Goal: Communication & Community: Answer question/provide support

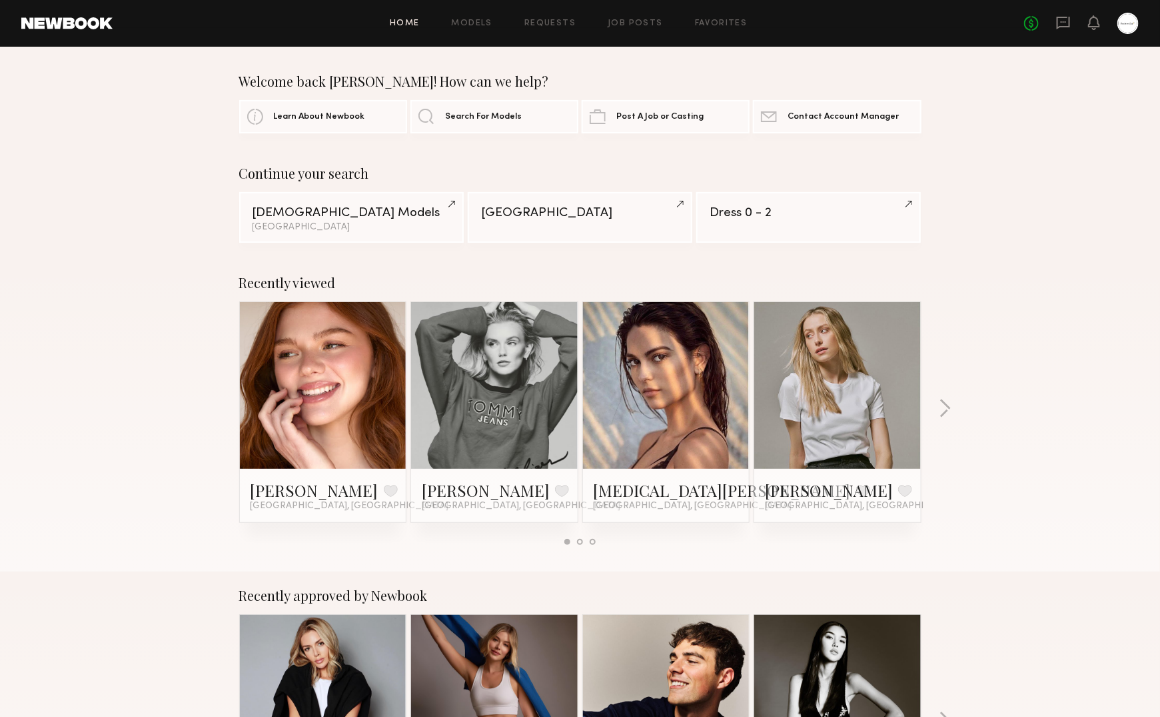
click at [1073, 21] on div "No fees up to $5,000" at bounding box center [1082, 23] width 115 height 21
click at [1062, 23] on icon at bounding box center [1063, 22] width 15 height 15
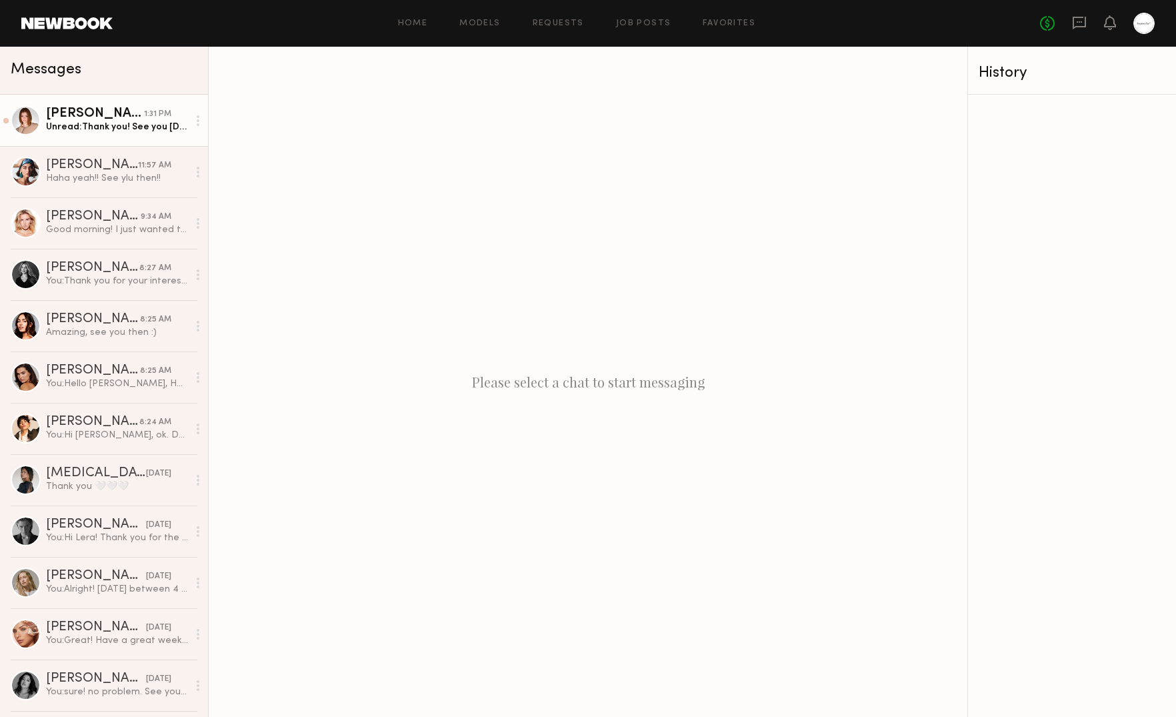
click at [106, 119] on div "[PERSON_NAME]" at bounding box center [95, 113] width 98 height 13
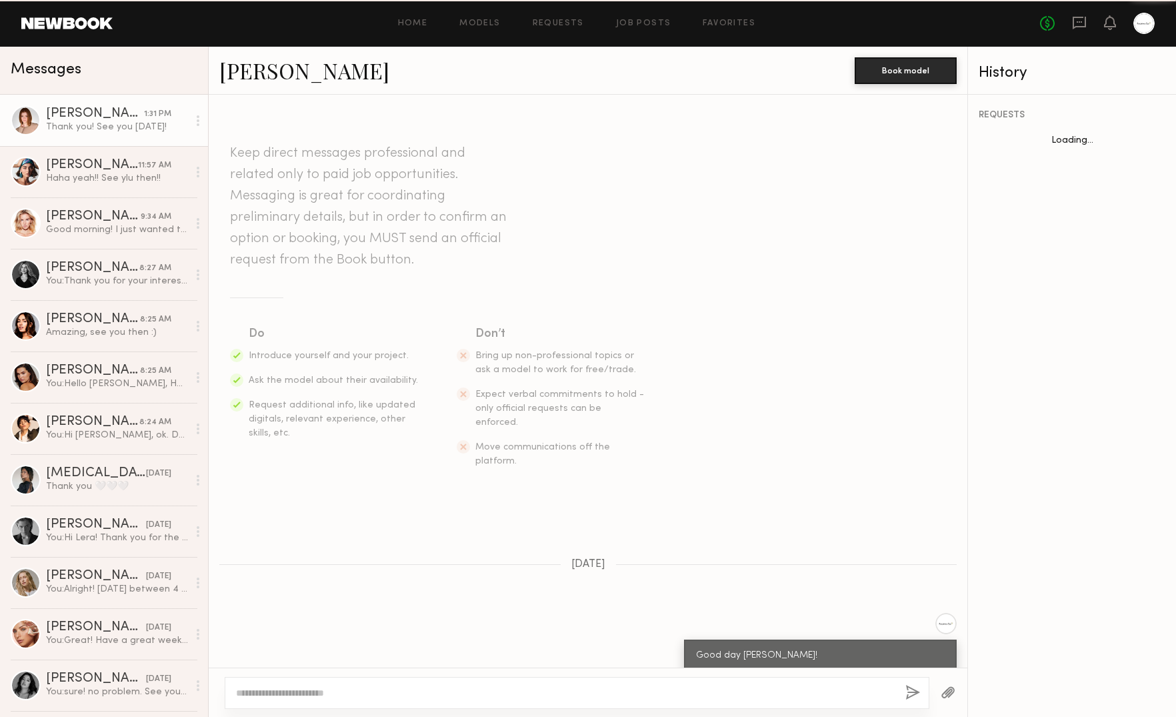
scroll to position [1664, 0]
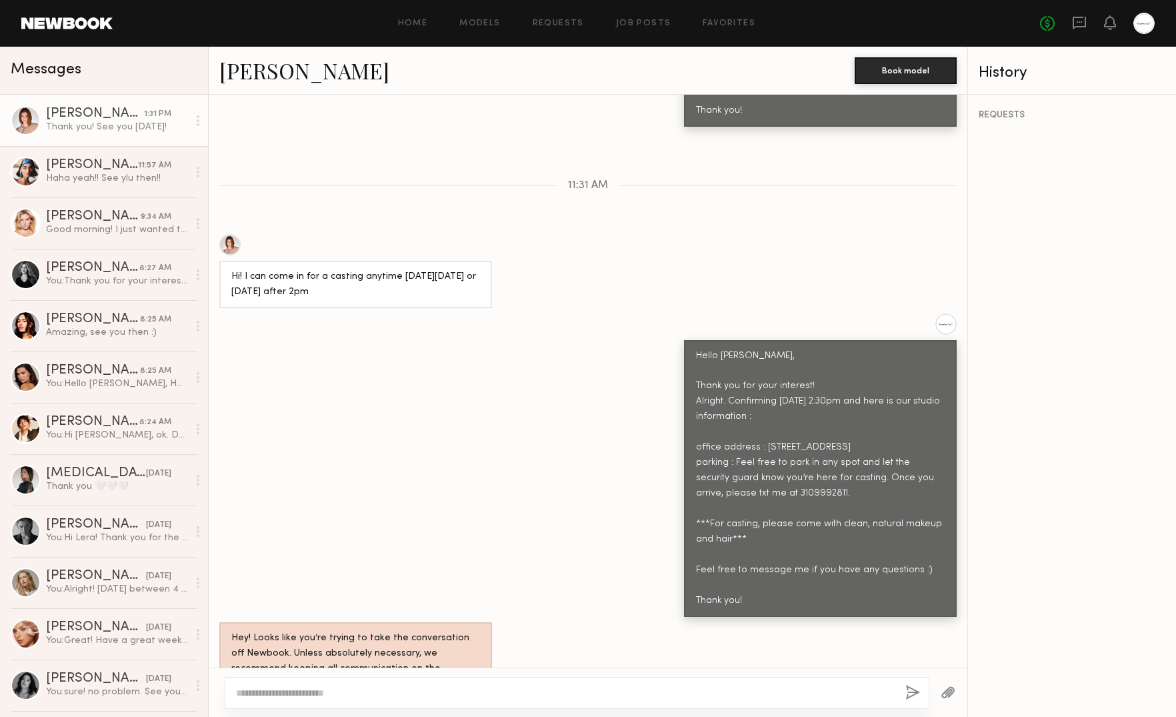
click at [498, 366] on div "Hello Camryn, Thank you for your interest! Alright. Confirming Wednesday 8/20 a…" at bounding box center [588, 464] width 759 height 303
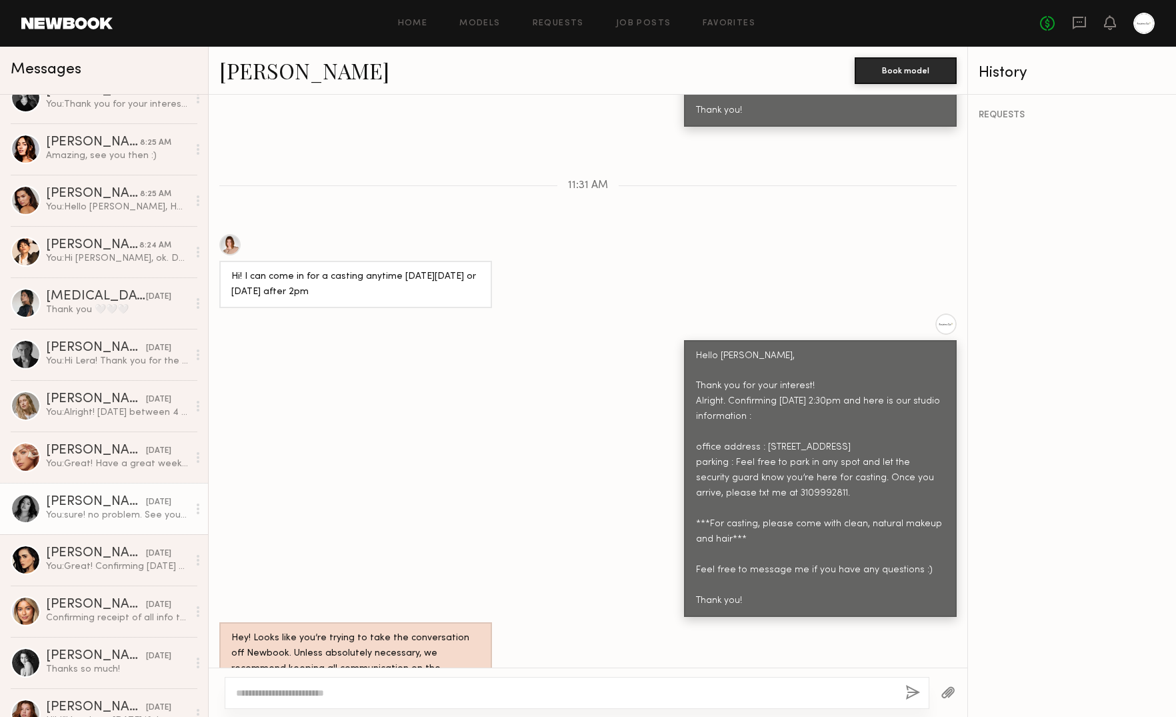
scroll to position [196, 0]
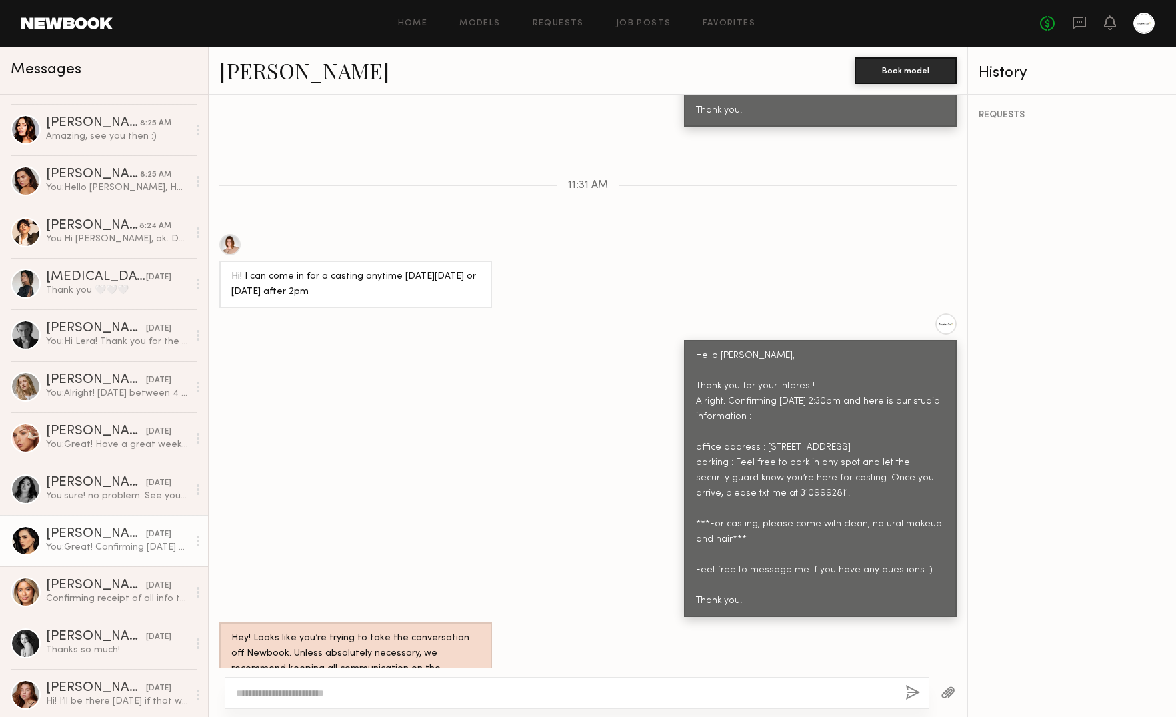
click at [86, 541] on div "You: Great! Confirming Monday 8/18 at 3:00pm and here is our studio information…" at bounding box center [117, 547] width 142 height 13
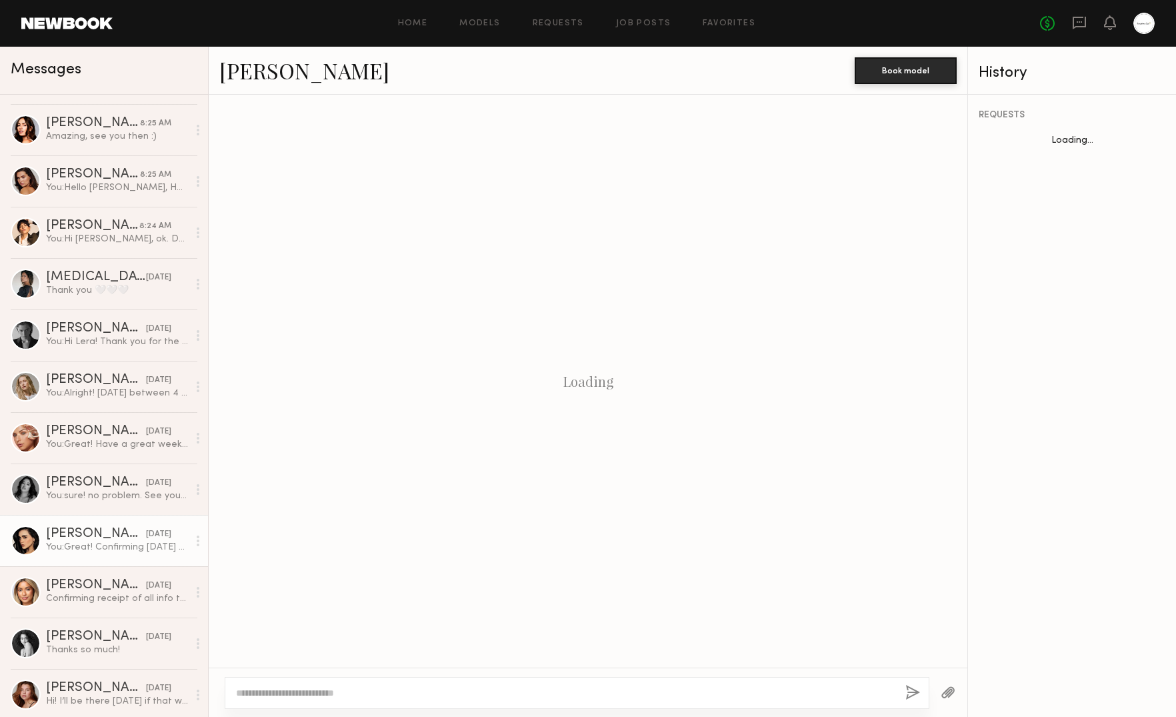
scroll to position [1024, 0]
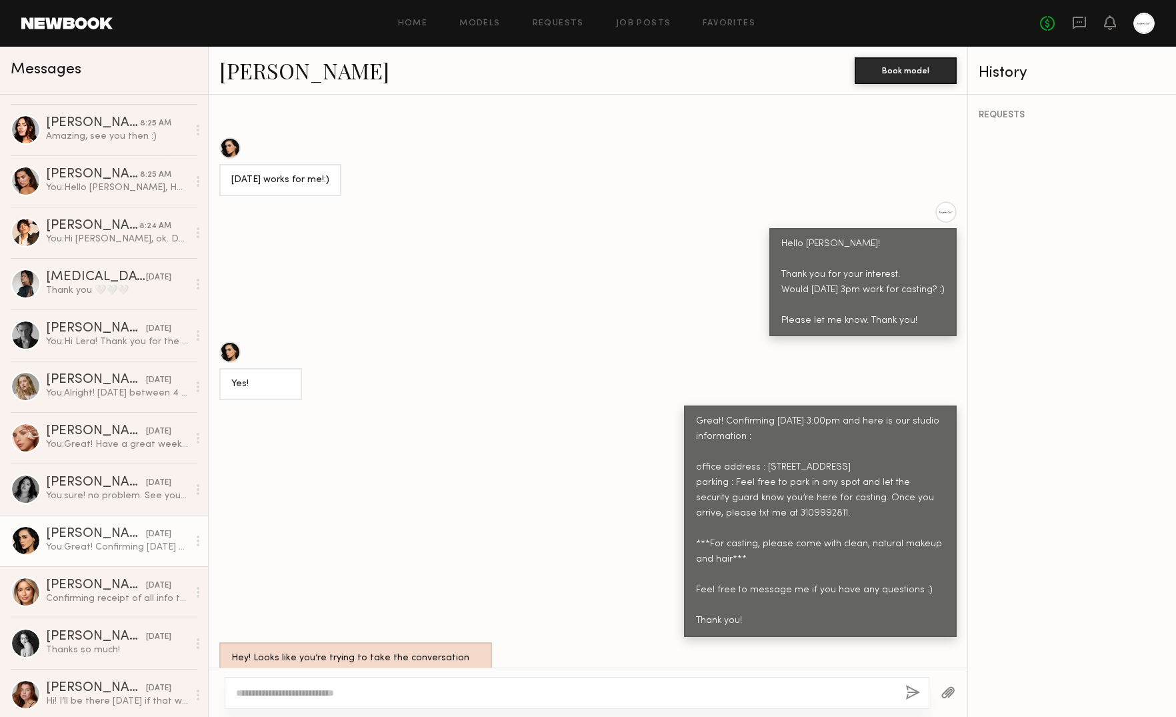
click at [421, 405] on div "Great! Confirming [DATE] 3:00pm and here is our studio information : office add…" at bounding box center [588, 520] width 759 height 231
click at [505, 405] on div "Great! Confirming [DATE] 3:00pm and here is our studio information : office add…" at bounding box center [588, 520] width 759 height 231
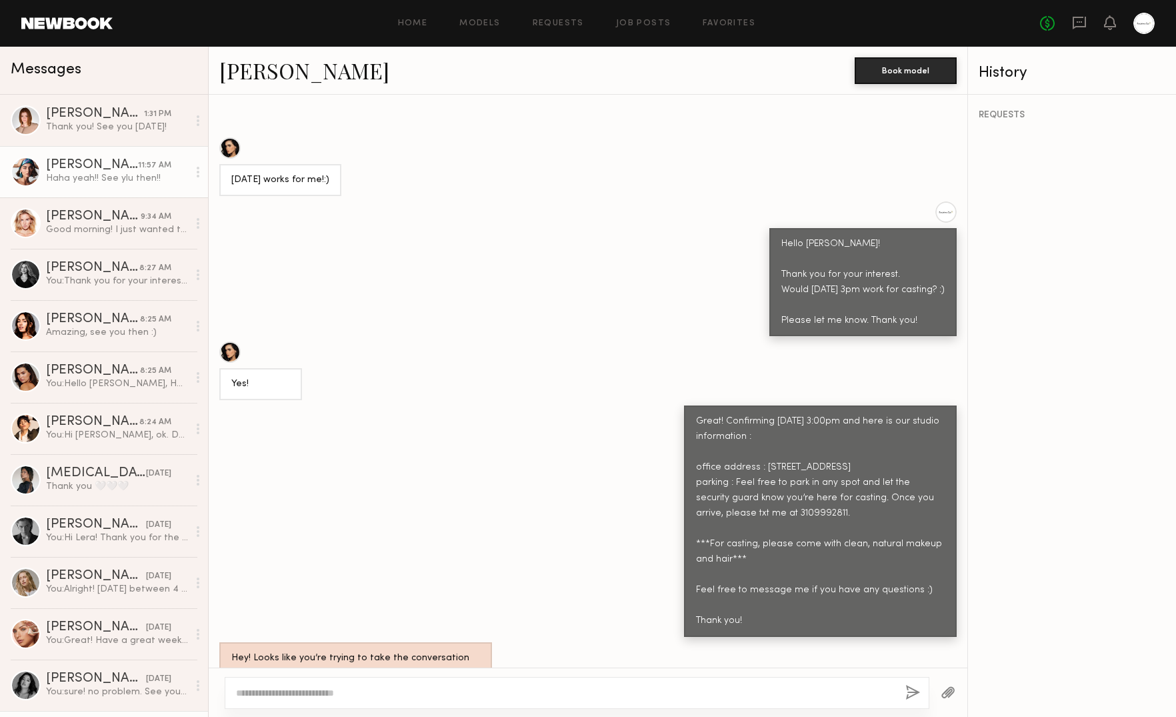
click at [107, 163] on div "Moe S." at bounding box center [92, 165] width 92 height 13
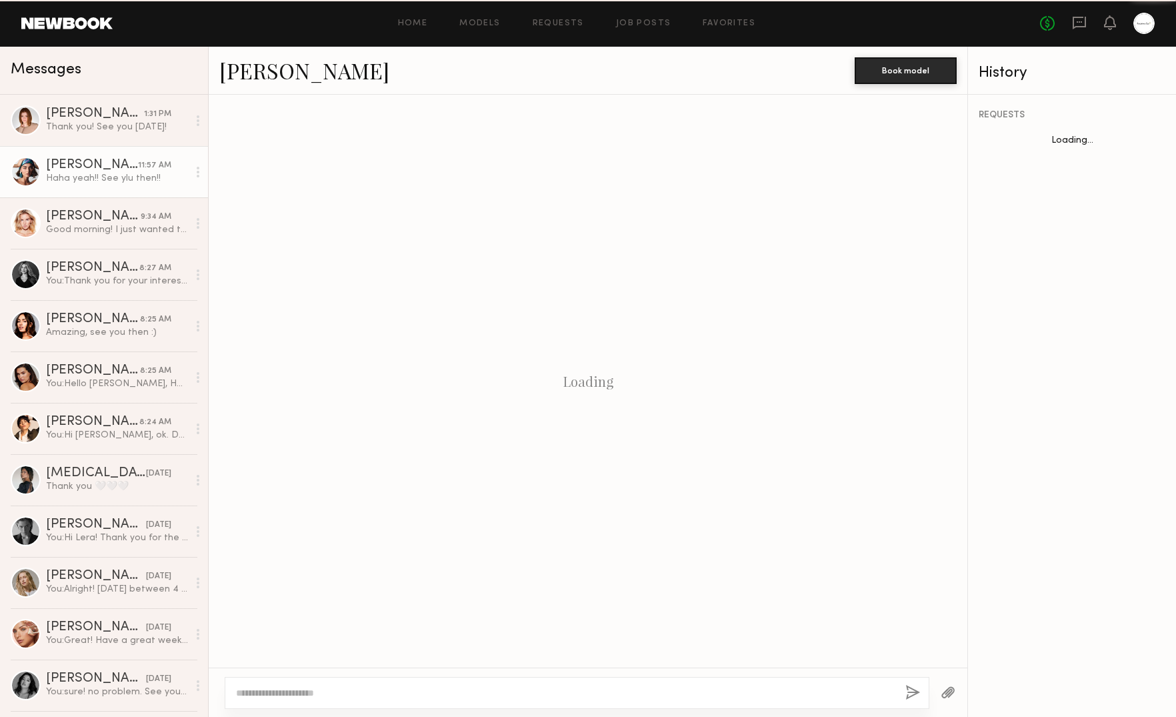
scroll to position [1440, 0]
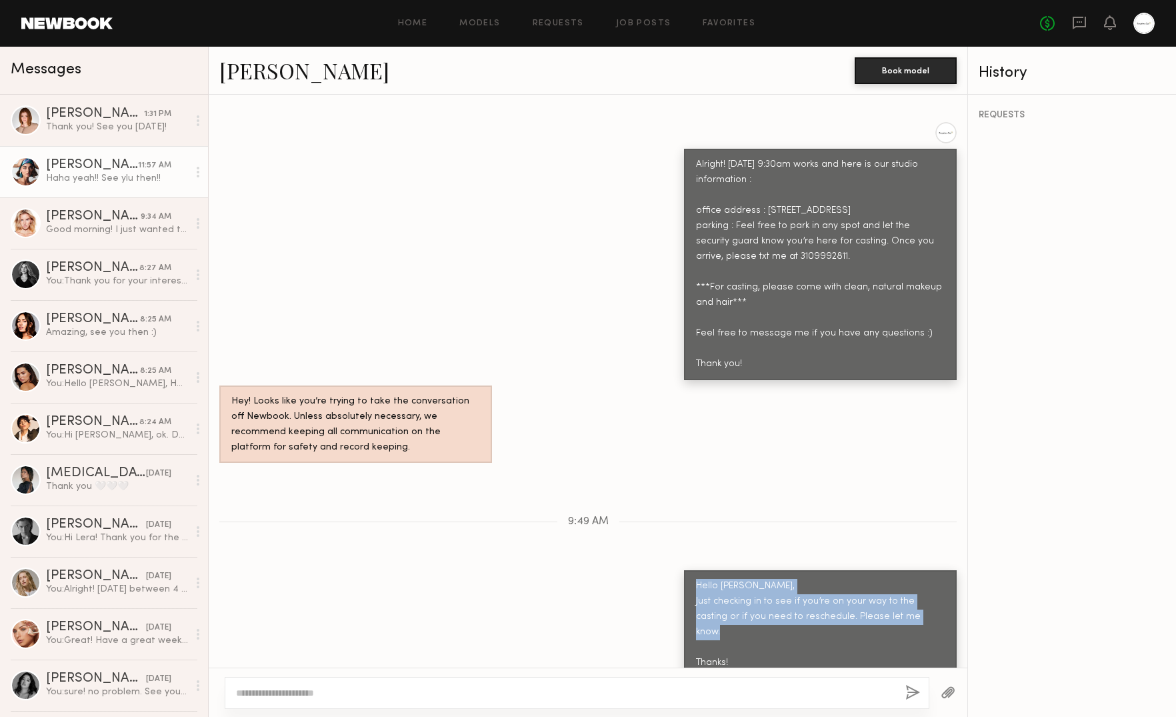
drag, startPoint x: 681, startPoint y: 501, endPoint x: 750, endPoint y: 571, distance: 99.0
click at [750, 579] on div "Hello Moe, Just checking in to see if you’re on your way to the casting or if y…" at bounding box center [820, 625] width 249 height 92
copy div "Hello Moe, Just checking in to see if you’re on your way to the casting or if y…"
click at [753, 579] on div "Hello Moe, Just checking in to see if you’re on your way to the casting or if y…" at bounding box center [820, 625] width 249 height 92
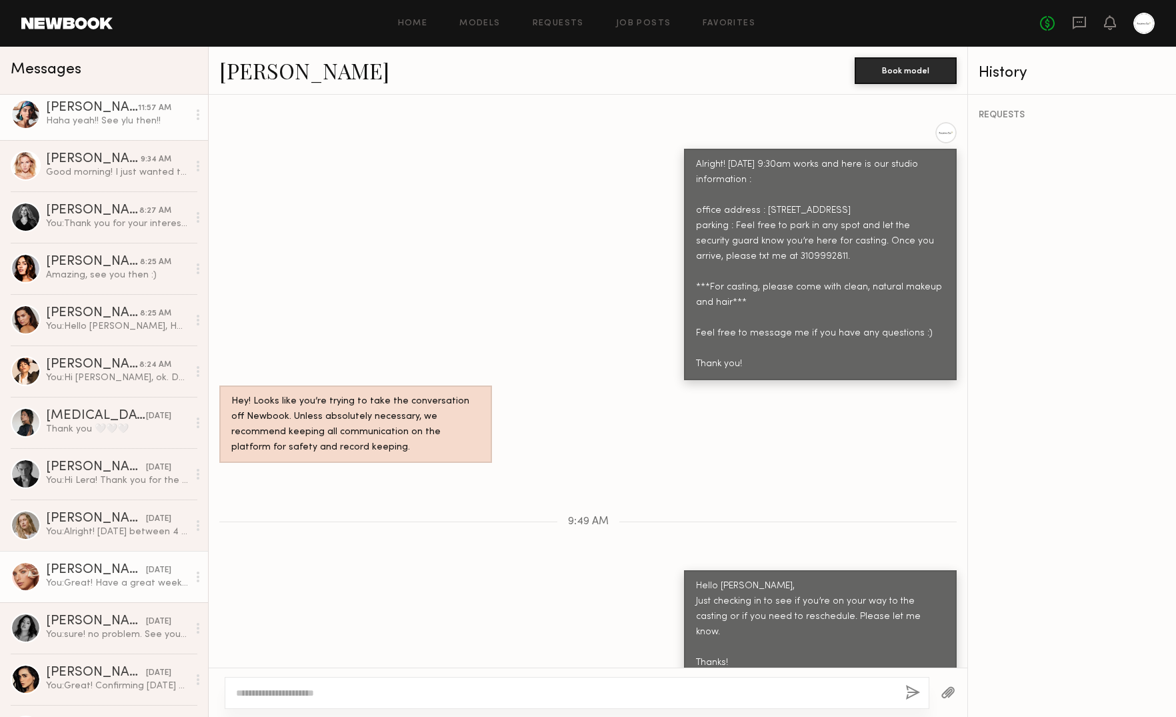
scroll to position [167, 0]
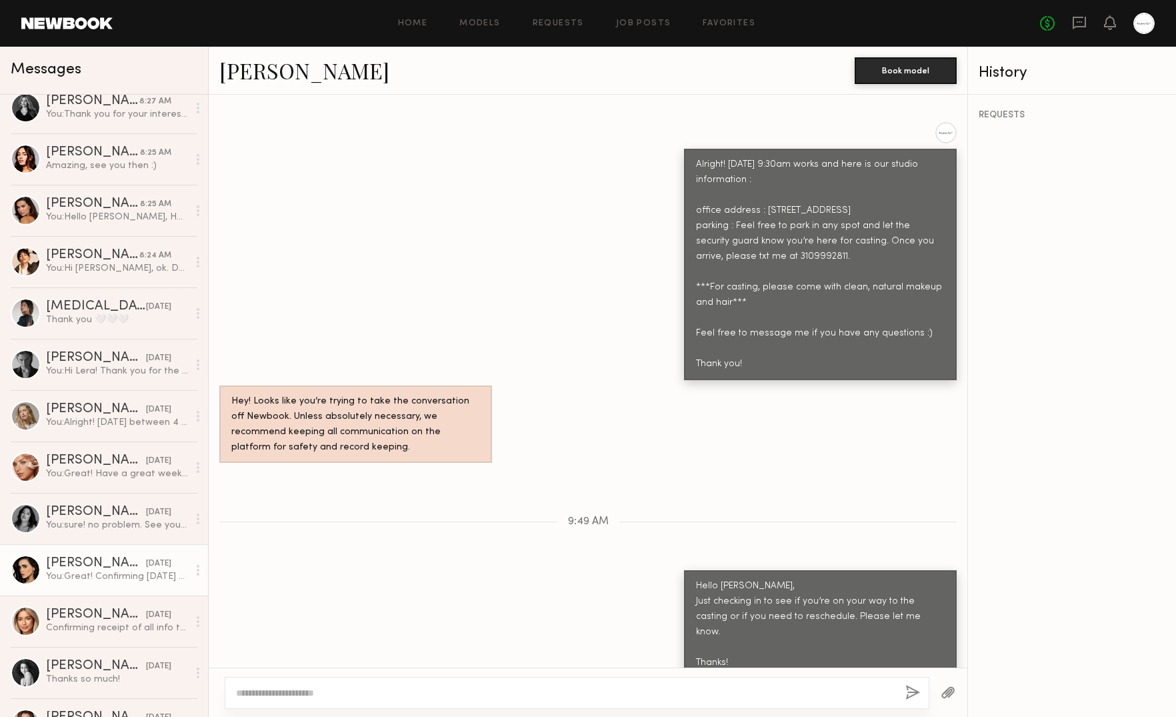
click at [146, 563] on div "[DATE]" at bounding box center [158, 563] width 25 height 13
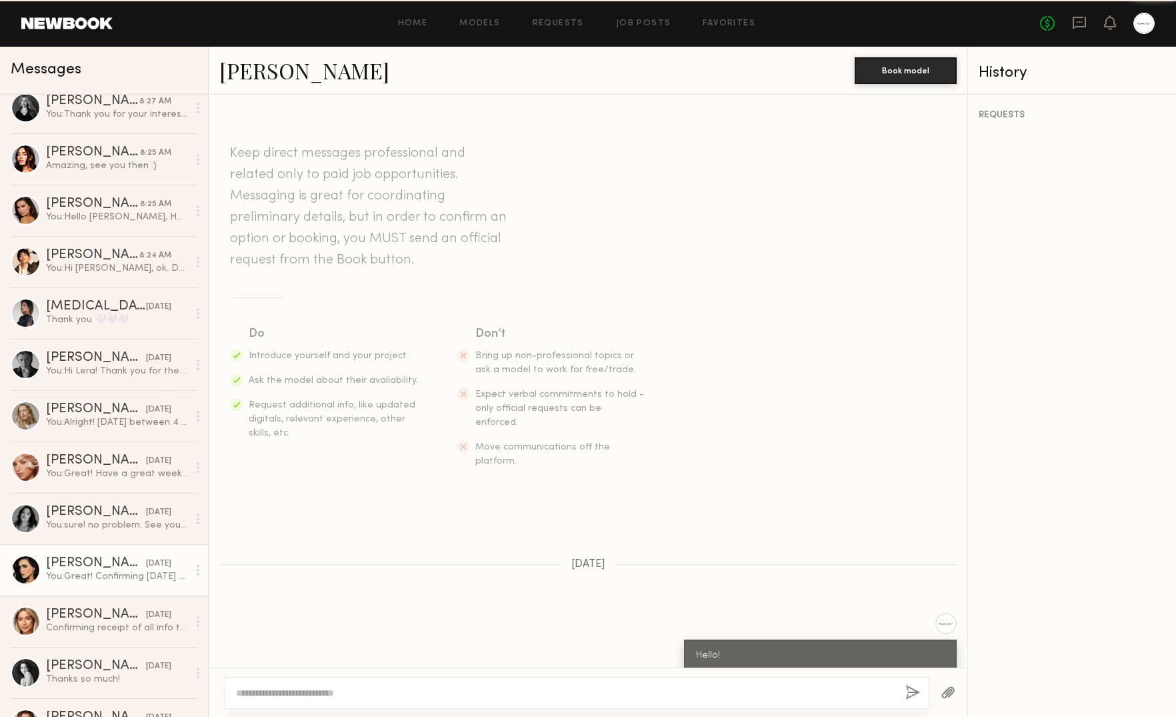
scroll to position [1024, 0]
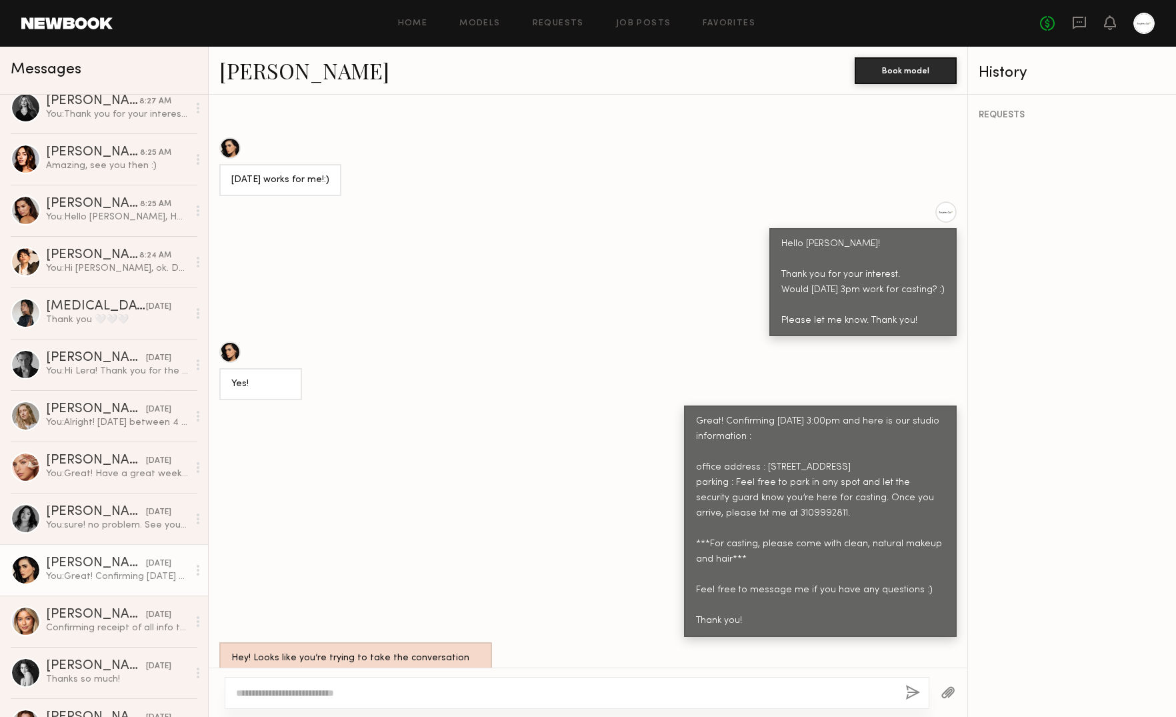
click at [407, 686] on textarea at bounding box center [565, 692] width 659 height 13
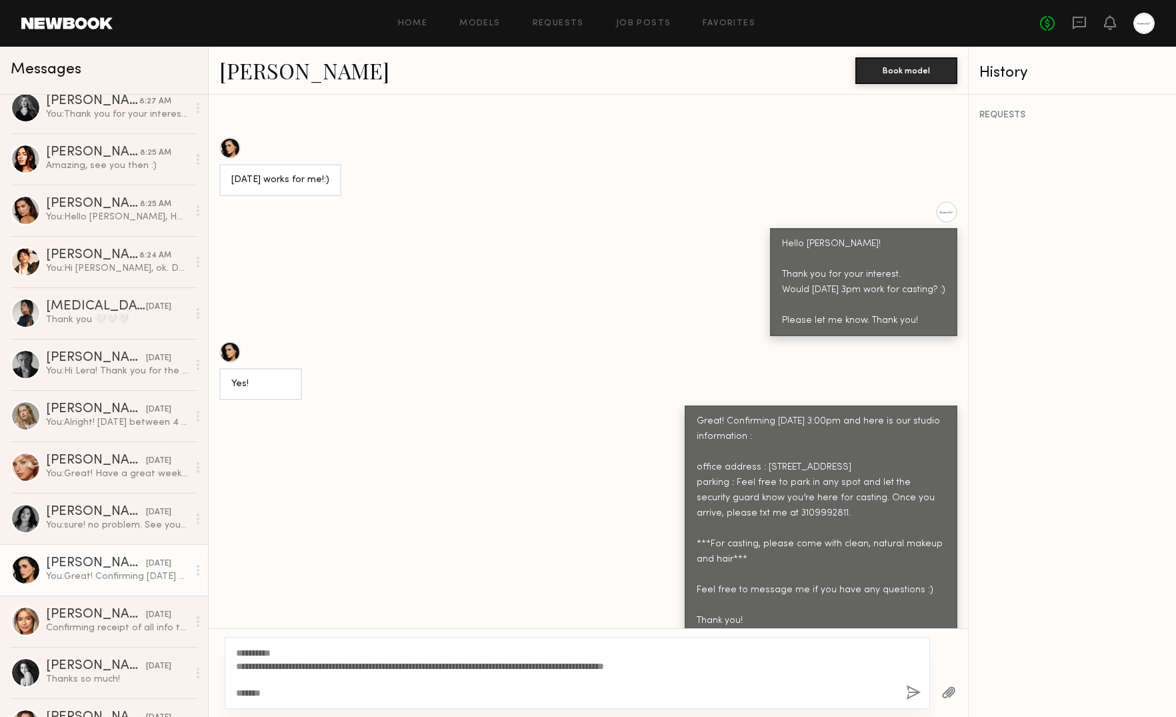
click at [277, 653] on textarea "**********" at bounding box center [565, 672] width 659 height 53
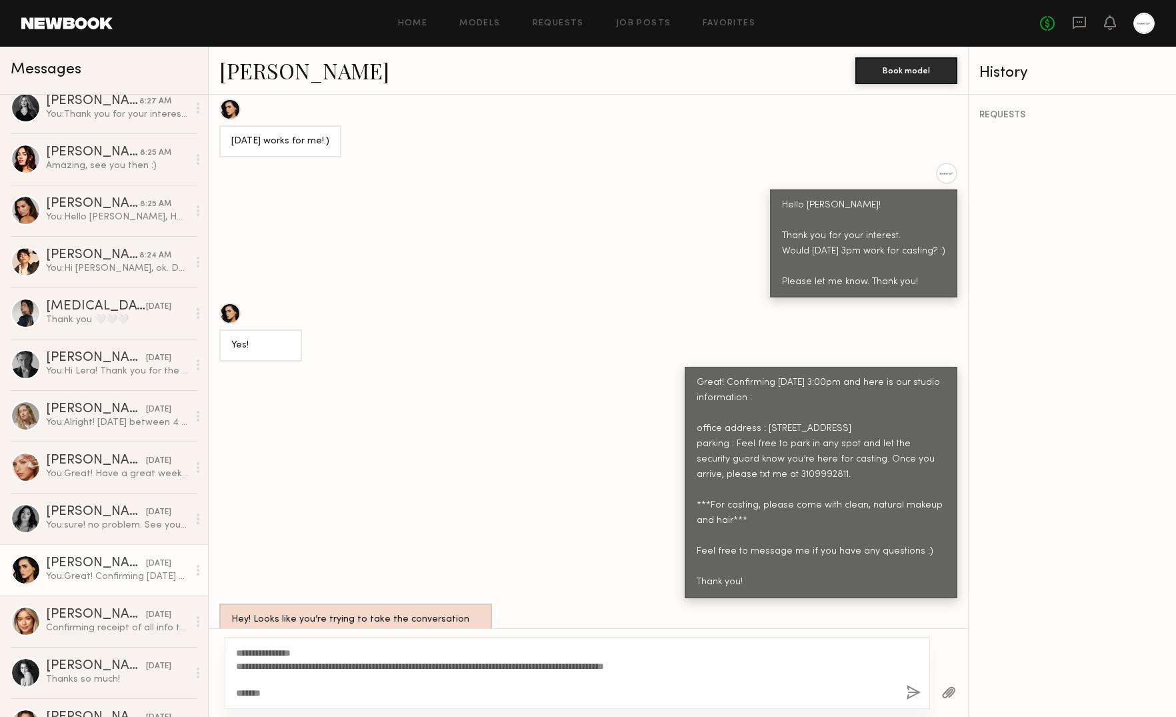
click at [318, 696] on textarea "**********" at bounding box center [565, 672] width 659 height 53
type textarea "**********"
click at [907, 695] on button "button" at bounding box center [913, 693] width 15 height 17
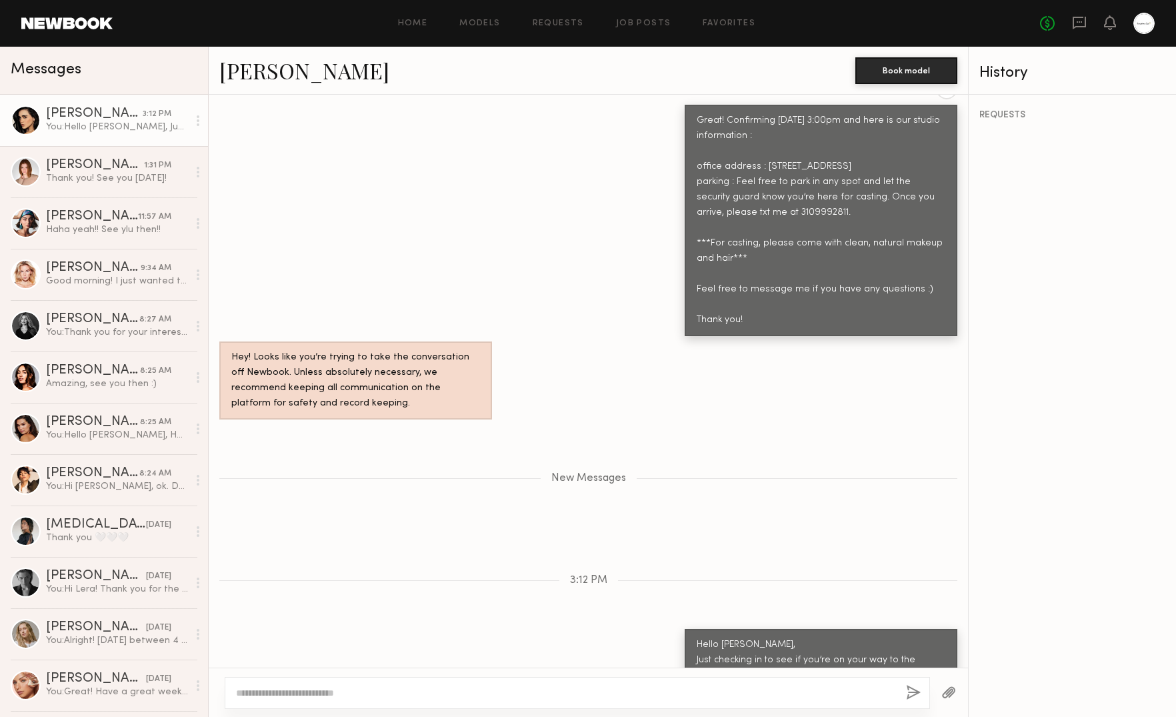
scroll to position [1350, 0]
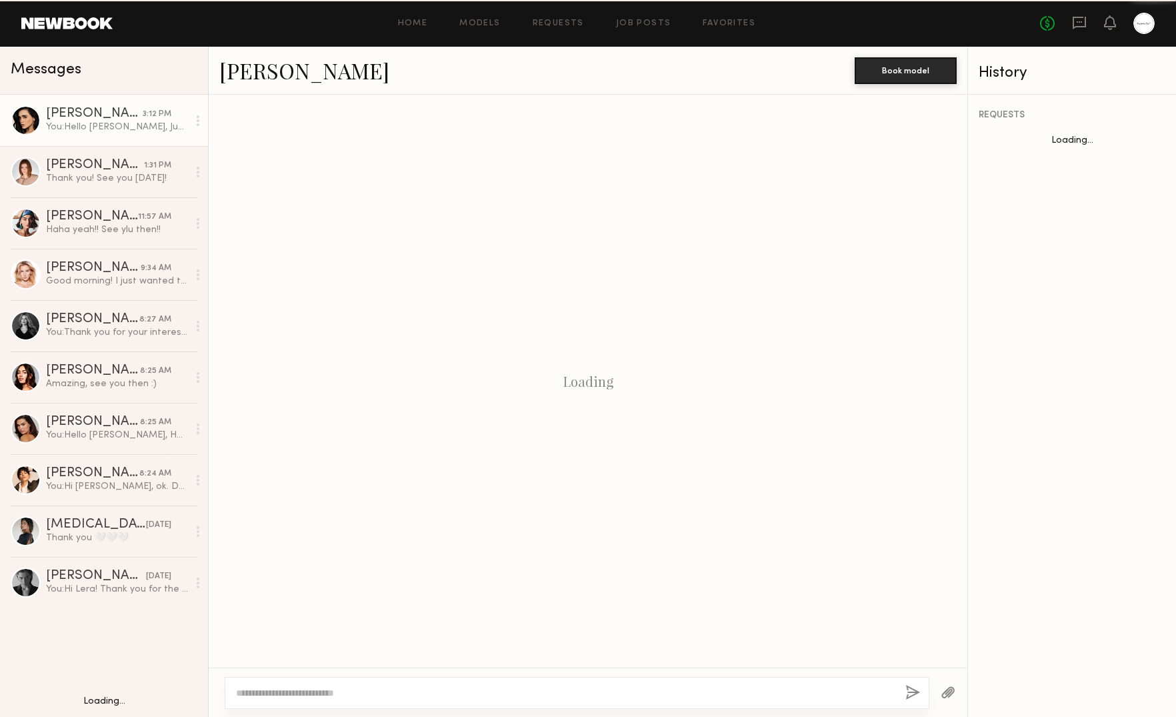
scroll to position [1250, 0]
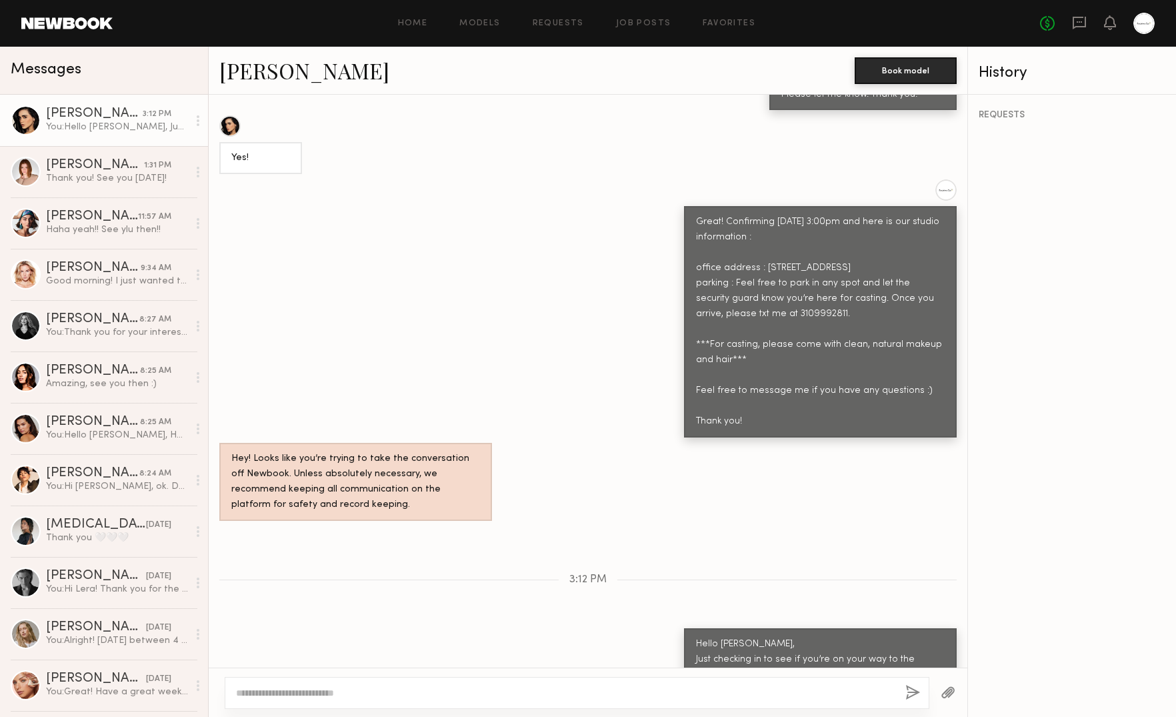
click at [241, 69] on link "[PERSON_NAME]" at bounding box center [304, 70] width 170 height 29
click at [1082, 271] on div "REQUESTS" at bounding box center [1072, 406] width 208 height 622
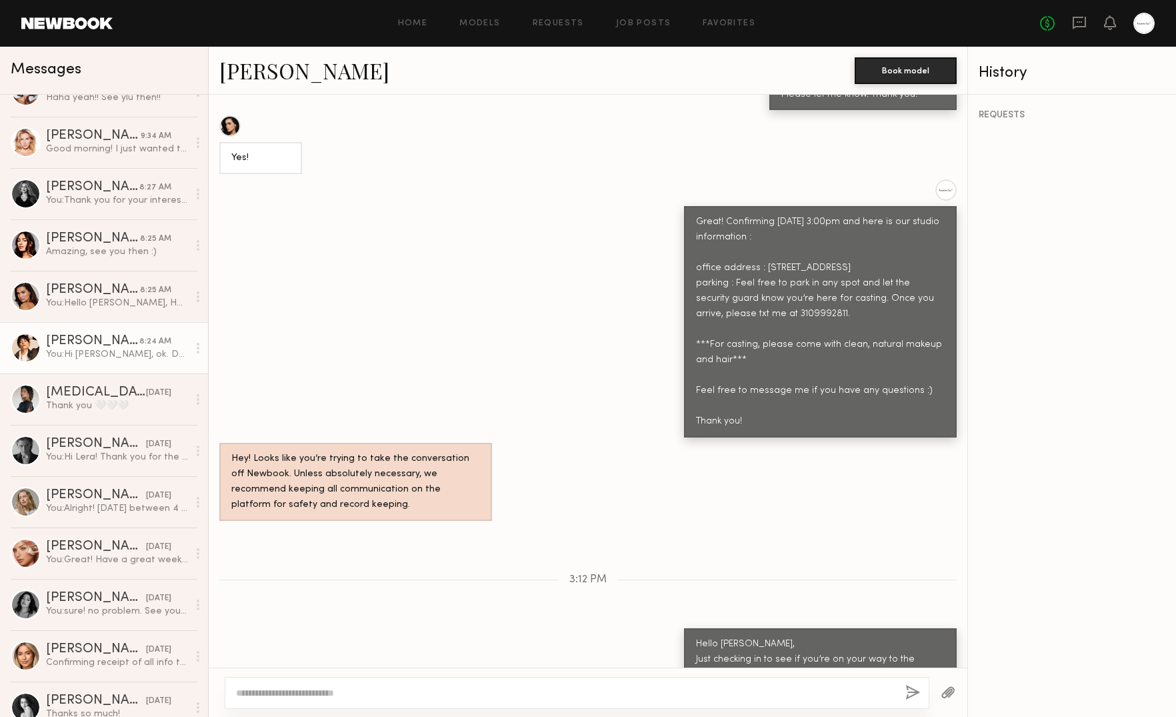
scroll to position [146, 0]
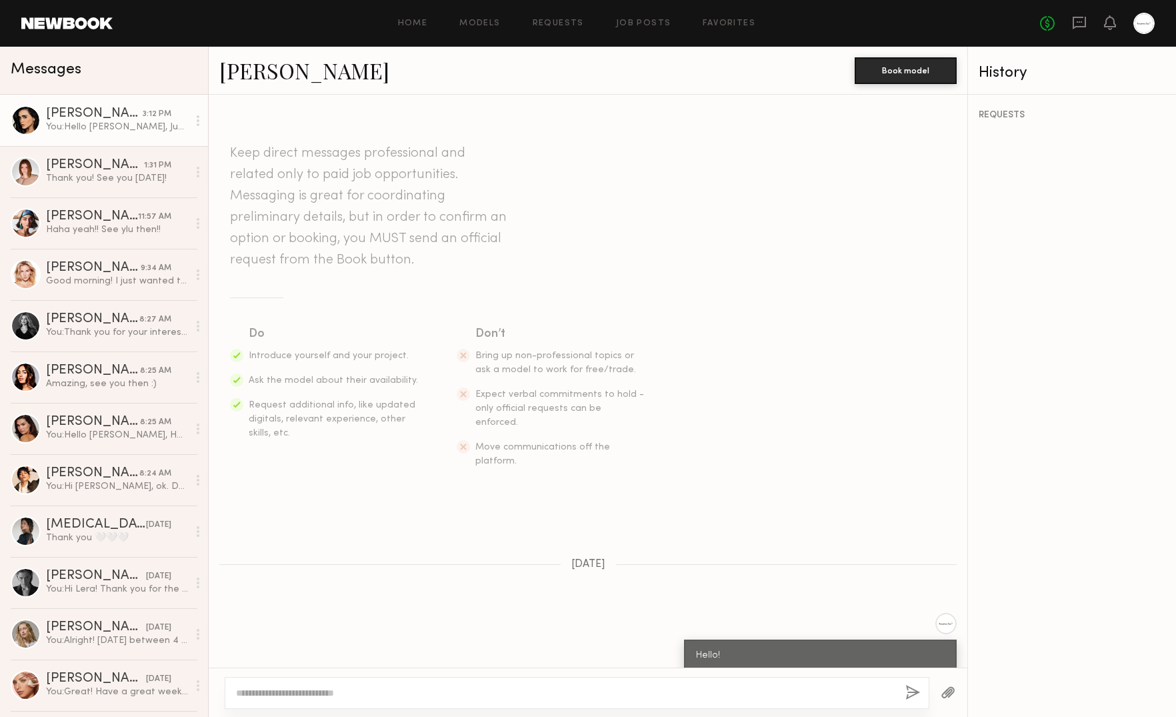
scroll to position [1167, 0]
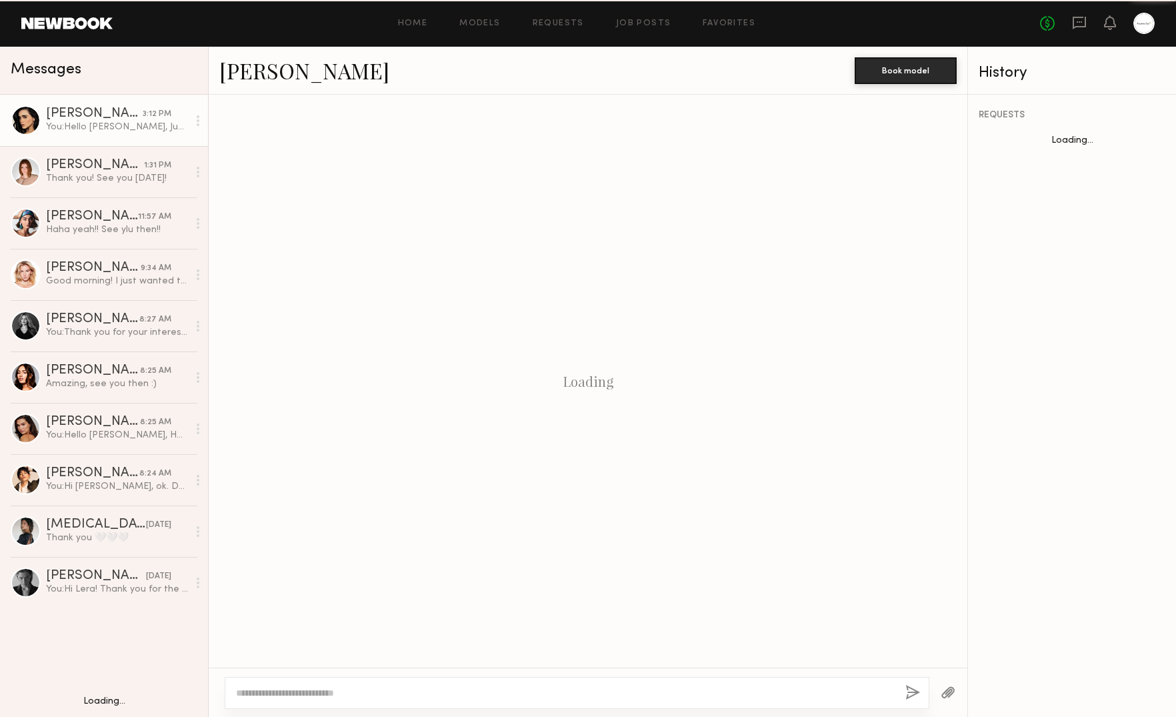
scroll to position [1250, 0]
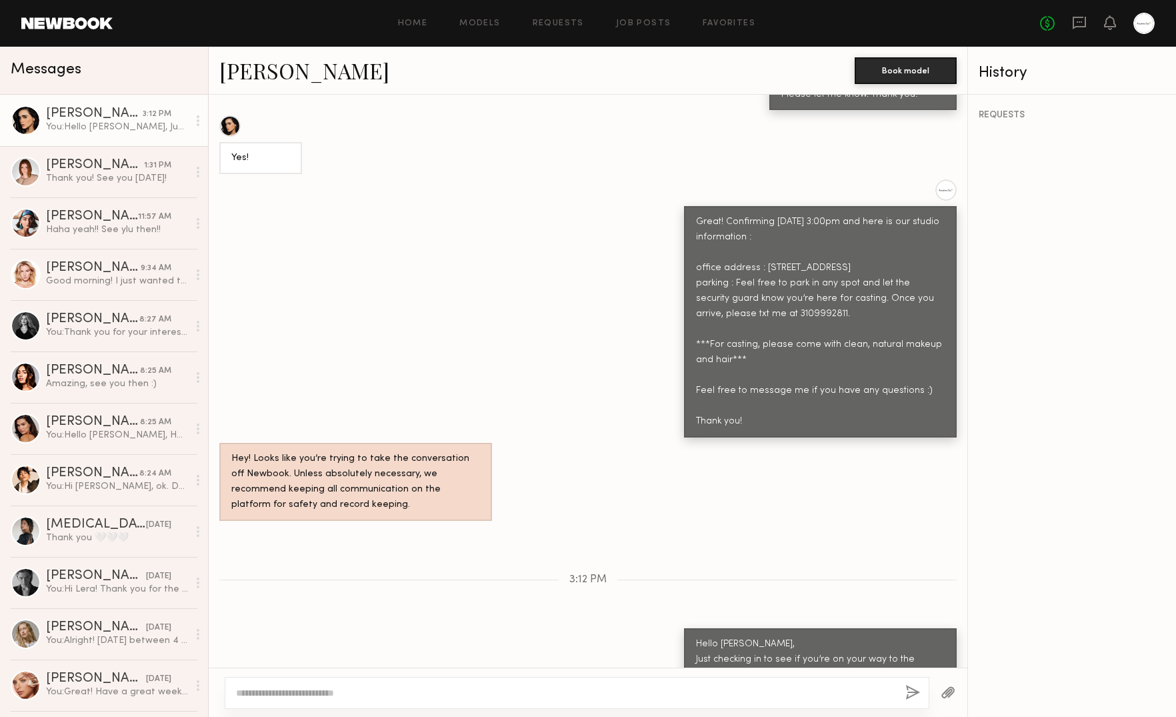
scroll to position [1250, 0]
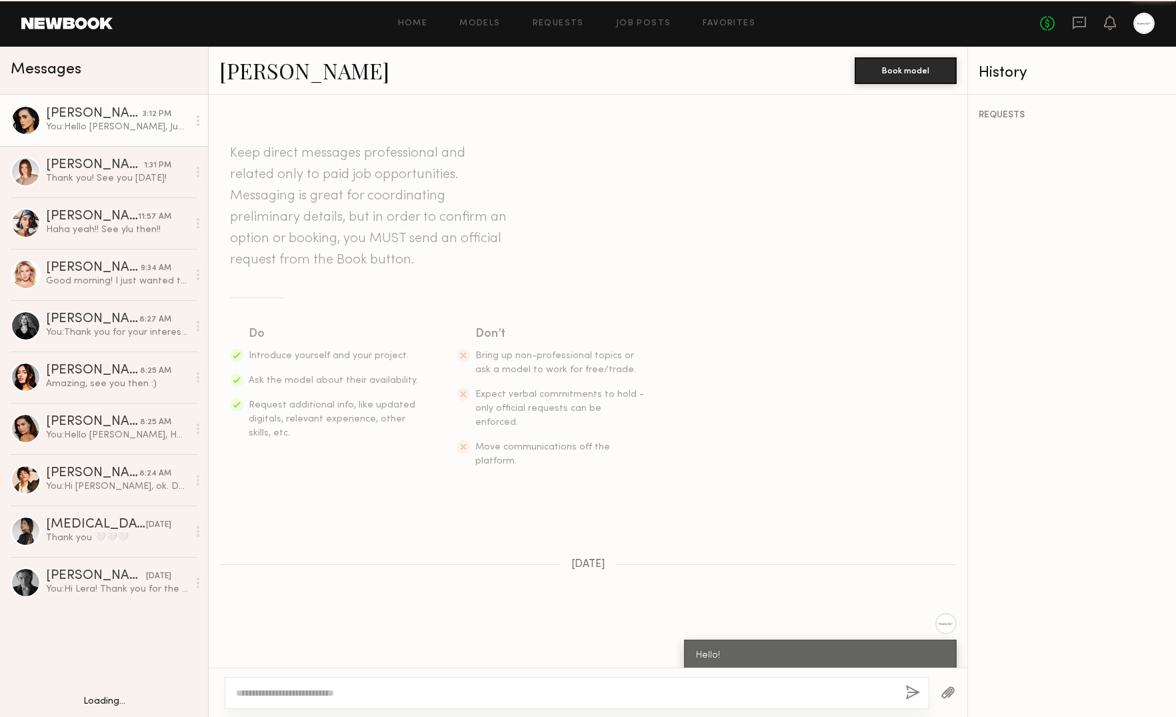
scroll to position [1250, 0]
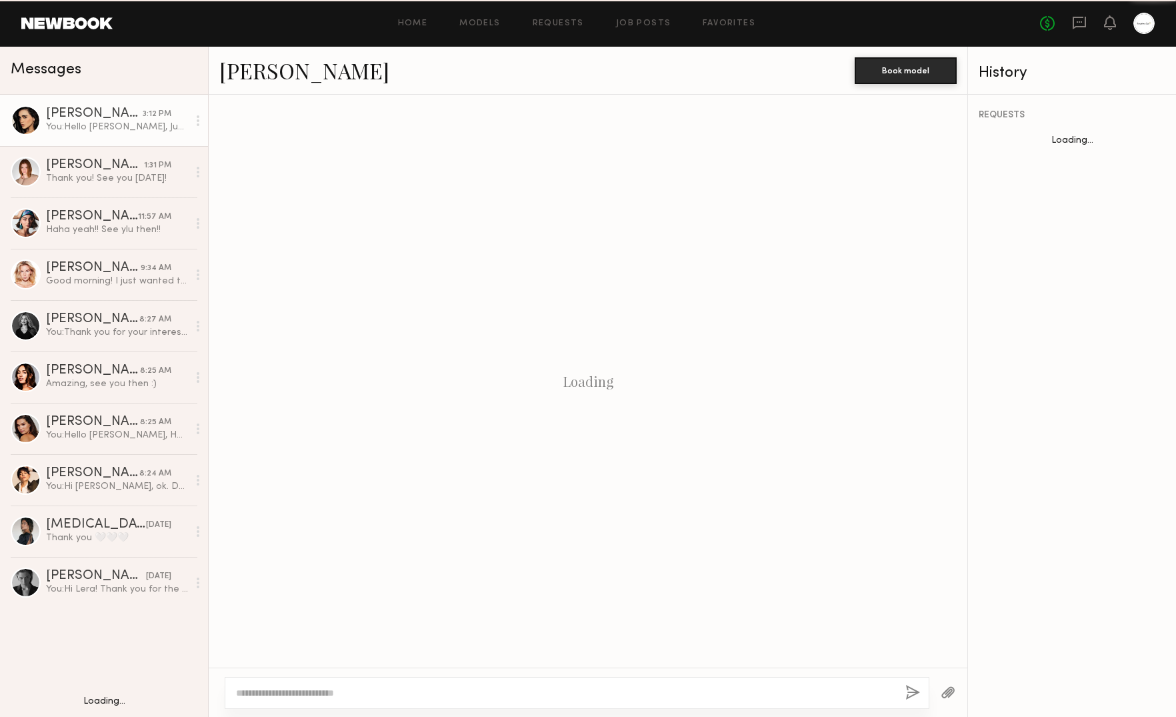
scroll to position [1250, 0]
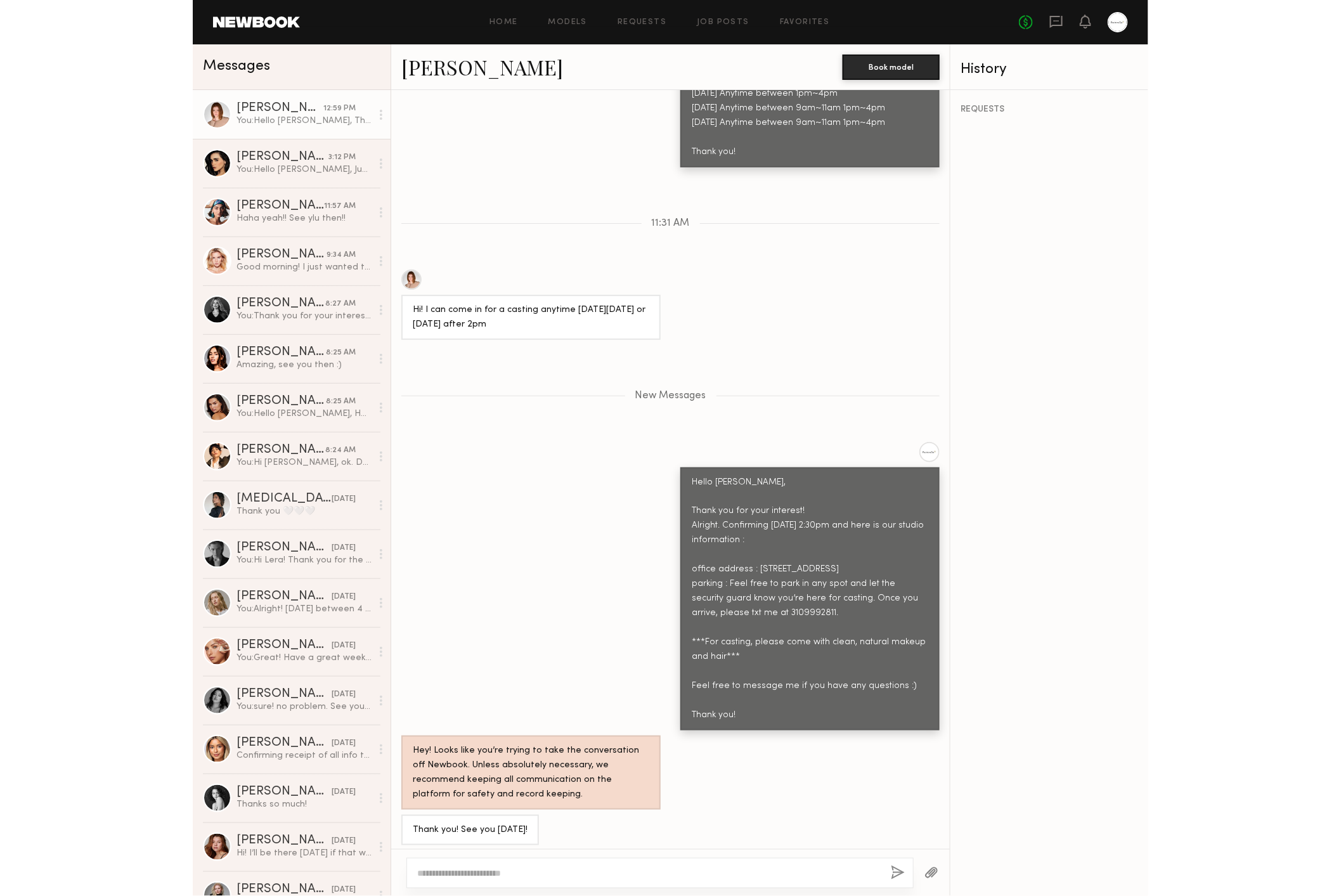
scroll to position [1405, 0]
